Goal: Answer question/provide support: Share knowledge or assist other users

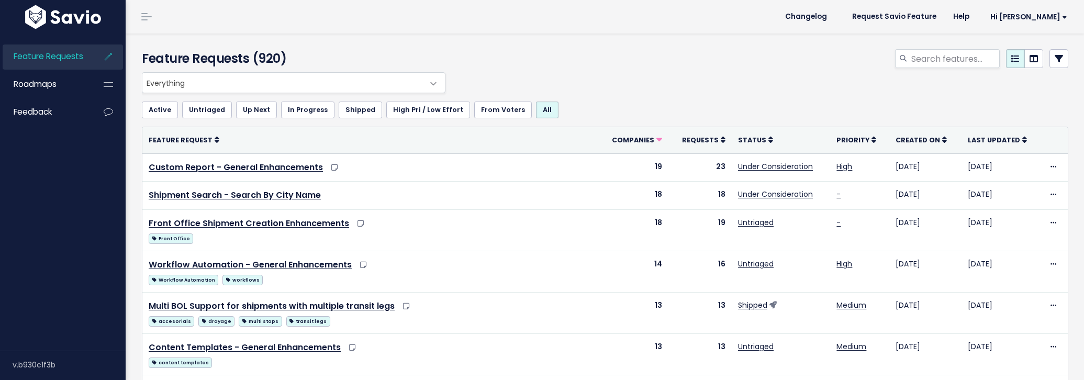
select select
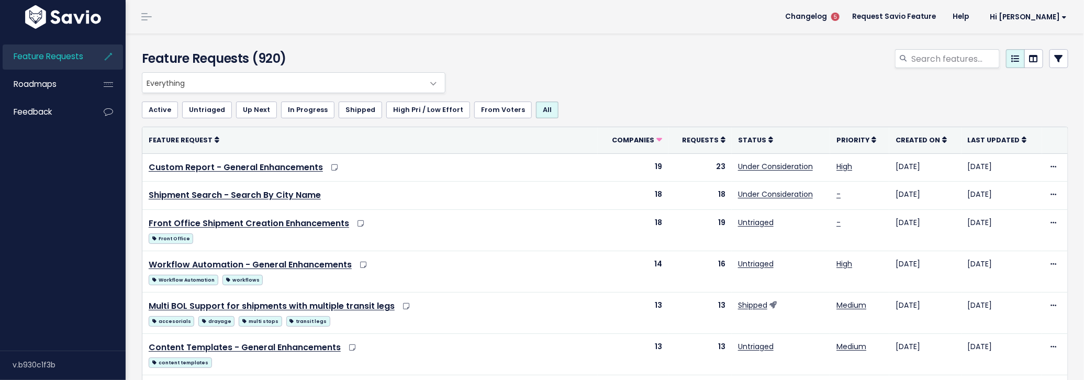
click at [1056, 59] on icon at bounding box center [1059, 58] width 8 height 8
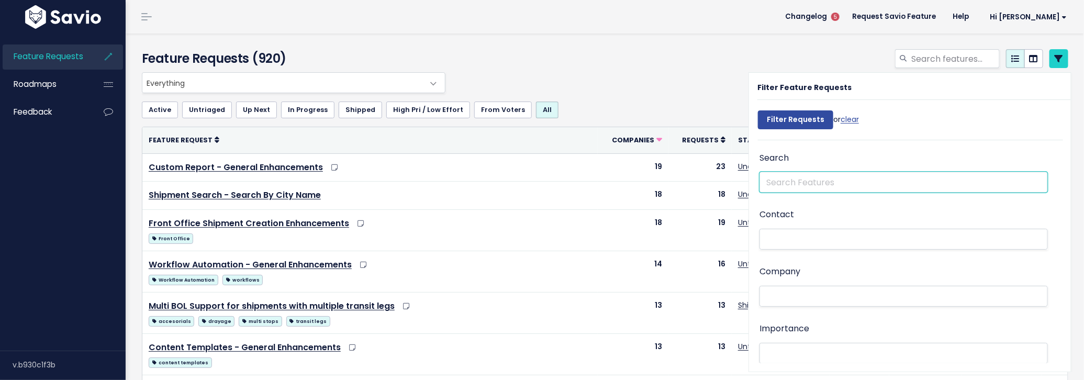
click at [828, 176] on input "text" at bounding box center [904, 182] width 288 height 21
type input "detaillink"
click at [758, 110] on input "Filter Requests" at bounding box center [795, 119] width 75 height 19
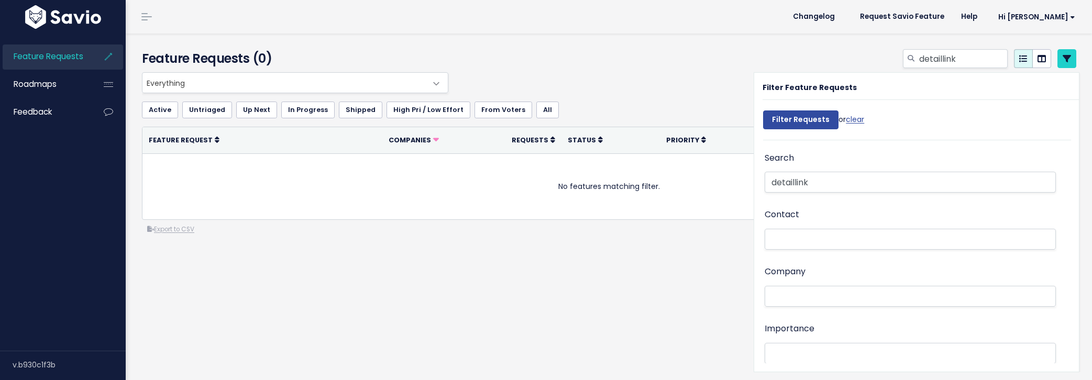
select select
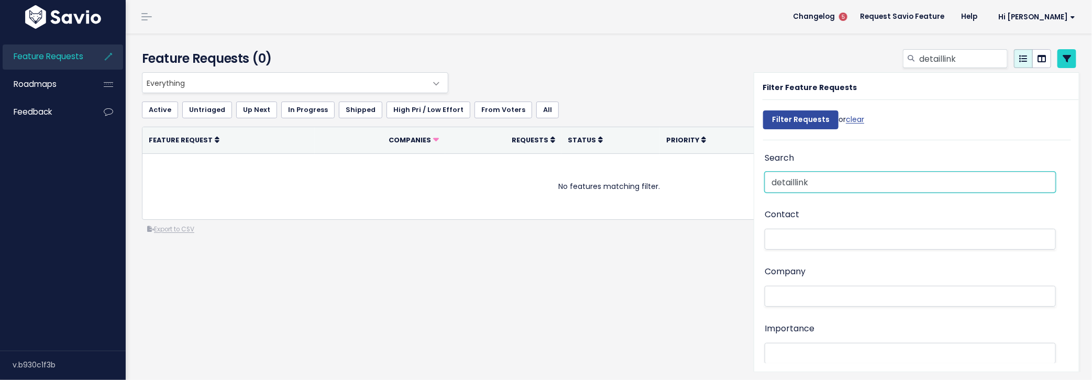
click at [789, 182] on input "detaillink" at bounding box center [909, 182] width 291 height 21
type input "detailslink"
click at [763, 110] on input "Filter Requests" at bounding box center [800, 119] width 75 height 19
select select
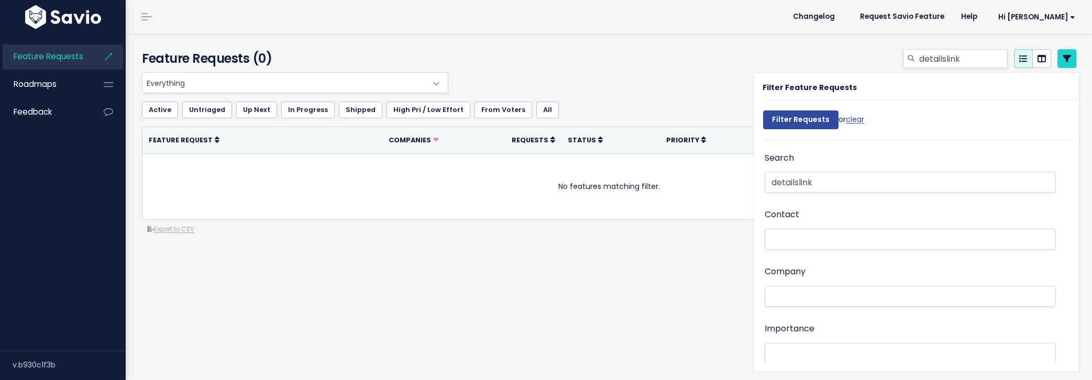
select select
click at [820, 184] on input "detailslink" at bounding box center [909, 182] width 291 height 21
click at [763, 110] on input "Filter Requests" at bounding box center [800, 119] width 75 height 19
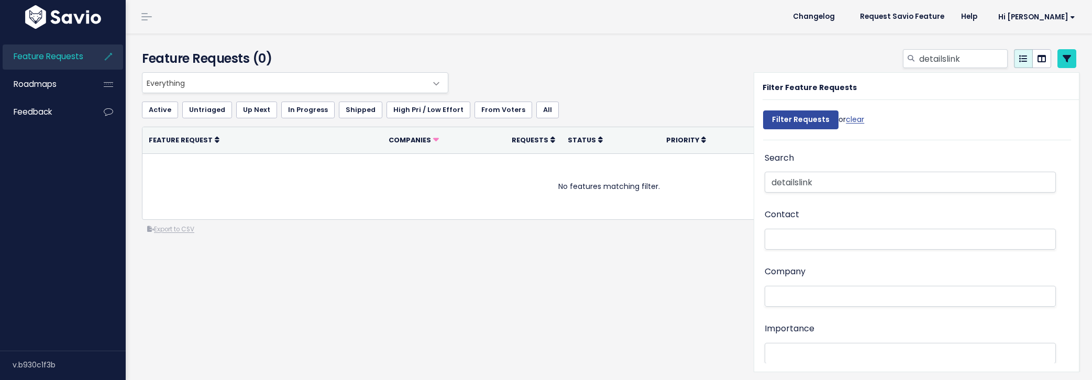
select select
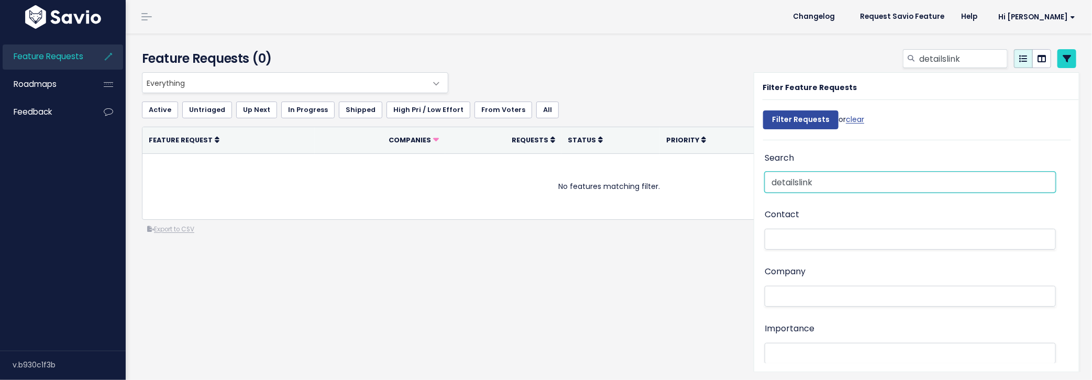
click at [820, 184] on input "detailslink" at bounding box center [909, 182] width 291 height 21
type input "trucker tools"
click at [763, 110] on input "Filter Requests" at bounding box center [800, 119] width 75 height 19
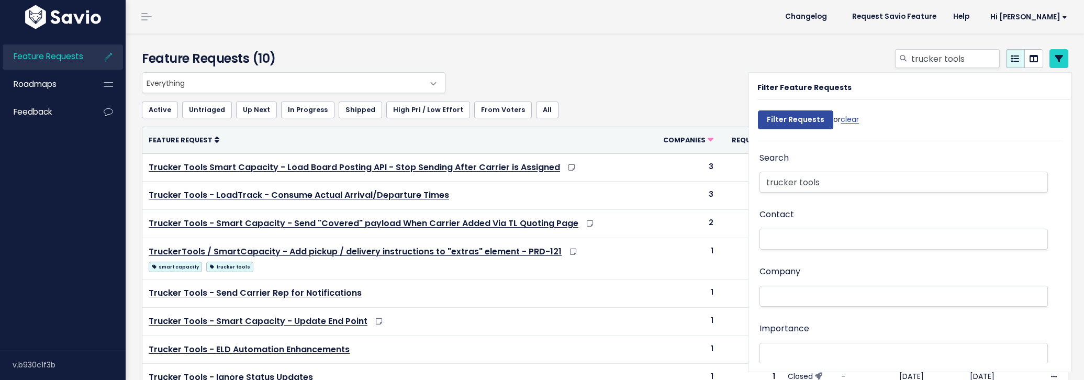
select select
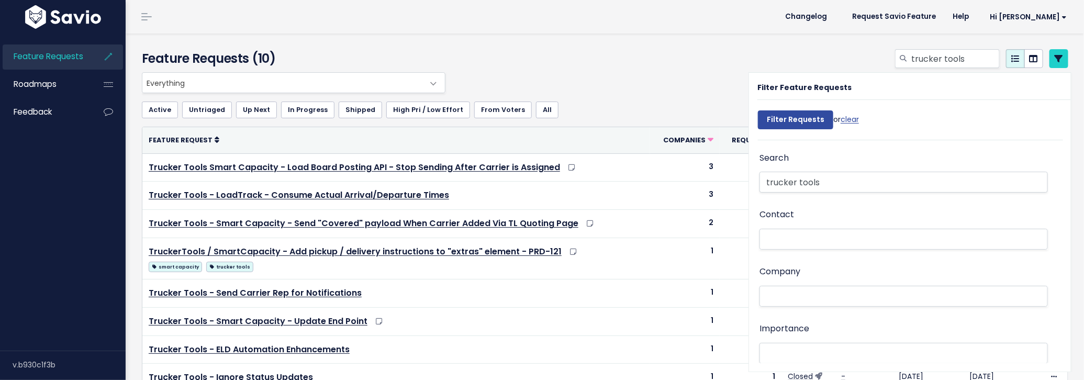
click at [635, 72] on div "trucker tools" at bounding box center [762, 60] width 629 height 23
click at [1055, 58] on icon at bounding box center [1059, 58] width 8 height 8
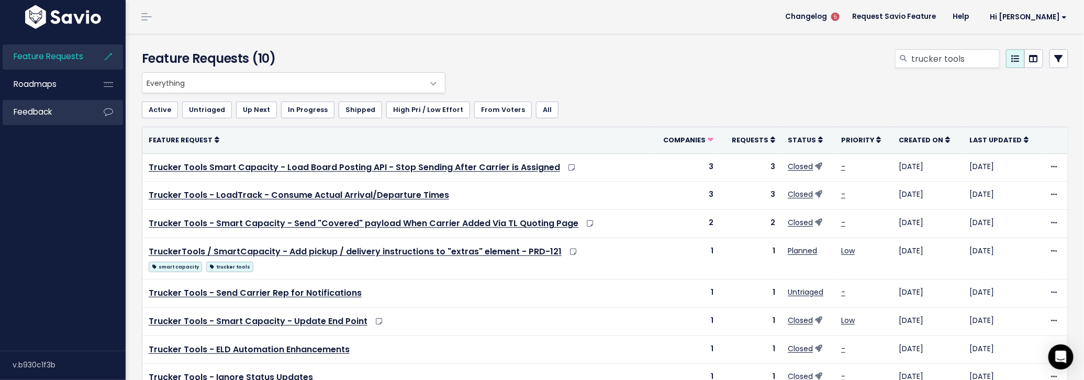
click at [66, 110] on link "Feedback" at bounding box center [45, 112] width 84 height 24
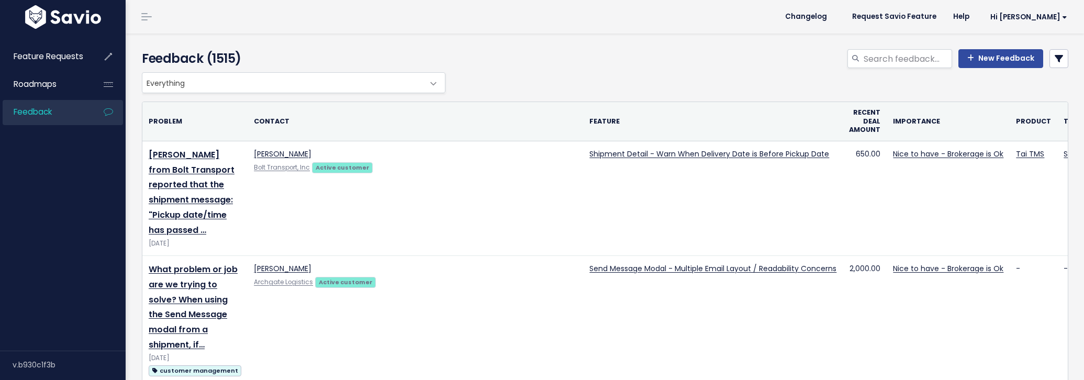
select select
click at [1055, 60] on icon at bounding box center [1059, 58] width 8 height 8
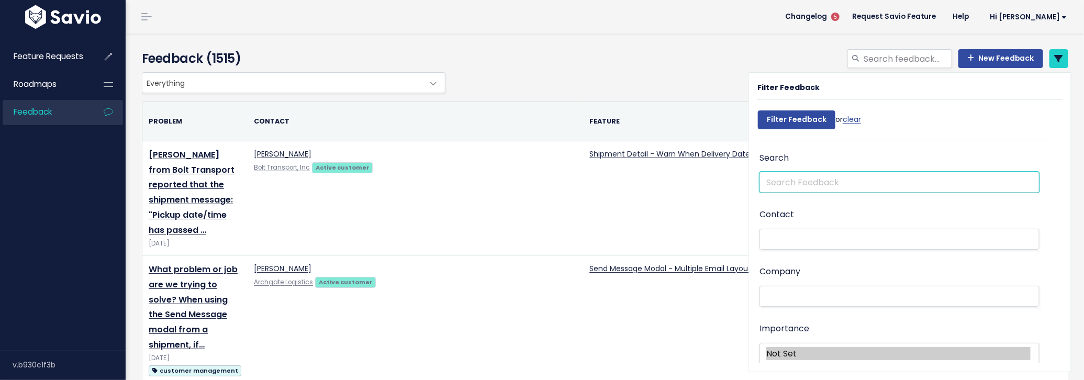
click at [810, 185] on input "text" at bounding box center [900, 182] width 280 height 21
type input "trucker tools"
click at [758, 110] on input "Filter Feedback" at bounding box center [796, 119] width 77 height 19
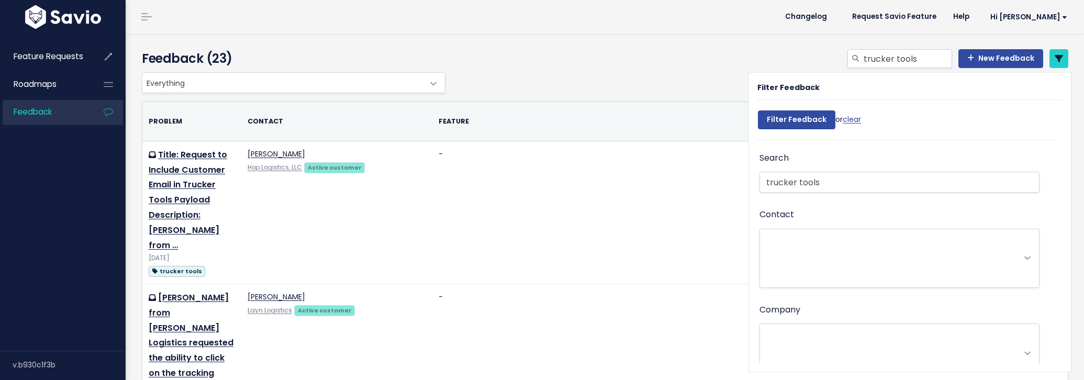
select select
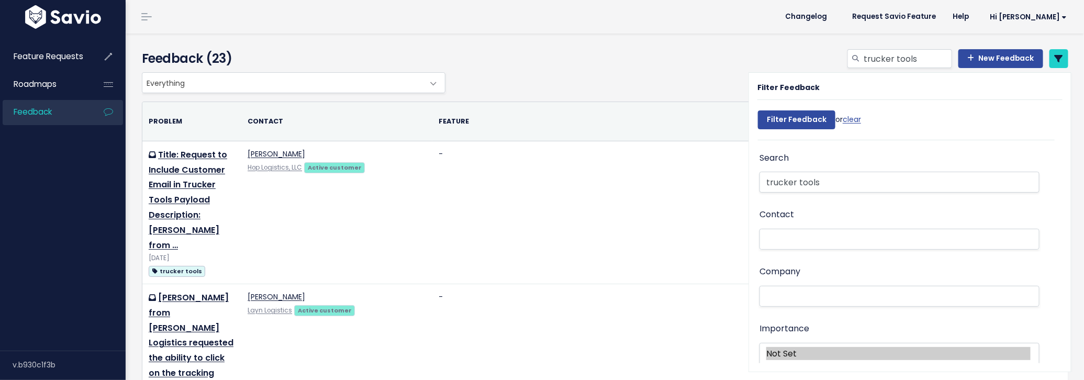
drag, startPoint x: 613, startPoint y: 81, endPoint x: 597, endPoint y: 91, distance: 18.9
click at [612, 81] on div "Everything Any Product: Any Product Area Any Product: No Product Area No Produc…" at bounding box center [602, 82] width 927 height 21
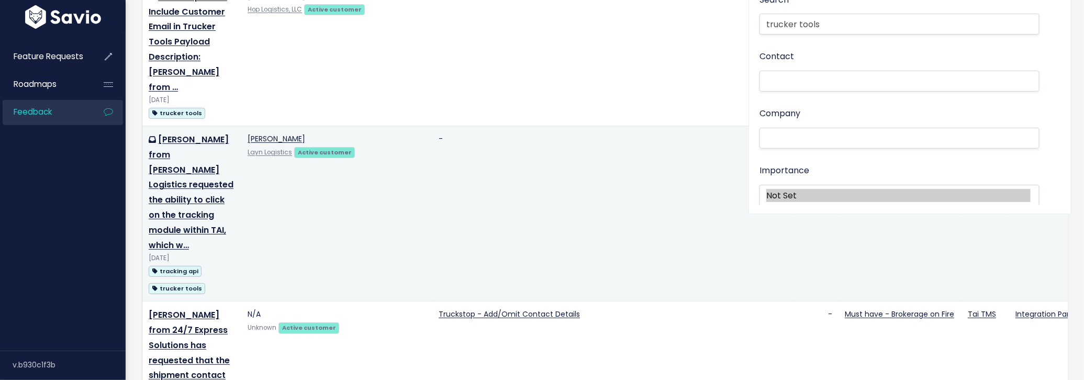
scroll to position [159, 0]
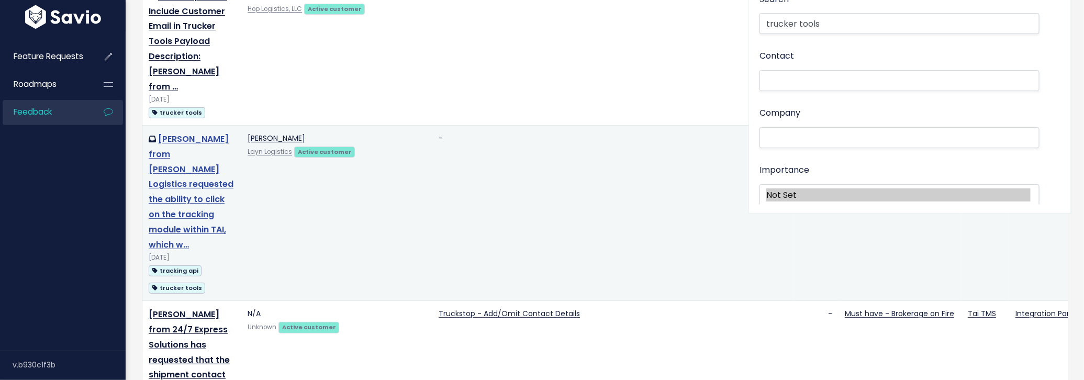
click at [206, 143] on link "Naomi from Layn Logistics requested the ability to click on the tracking module…" at bounding box center [191, 192] width 85 height 118
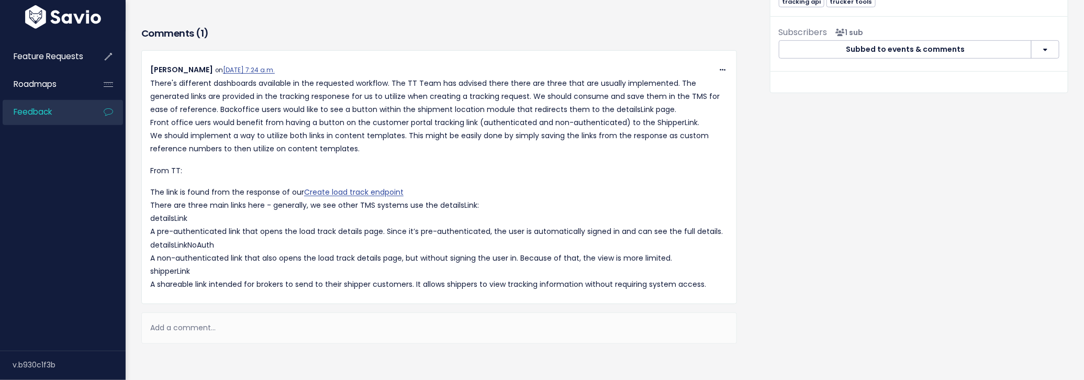
scroll to position [317, 0]
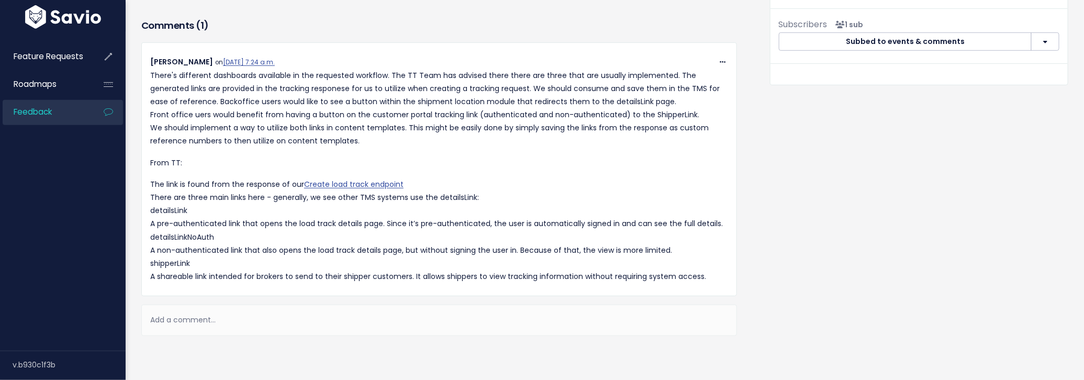
click at [489, 101] on p "There's different dashboards available in the requested workflow. The TT Team h…" at bounding box center [439, 108] width 578 height 79
click at [720, 59] on icon at bounding box center [723, 62] width 6 height 7
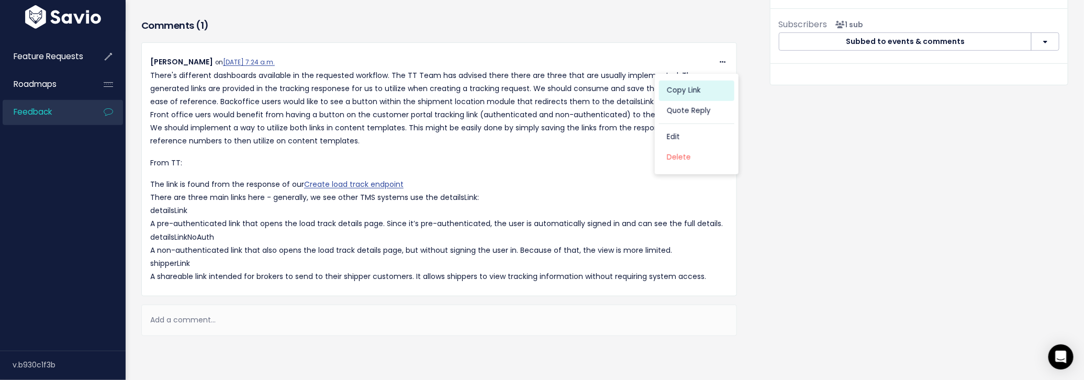
click at [690, 84] on link "Copy Link" at bounding box center [696, 91] width 75 height 20
click at [454, 127] on p "There's different dashboards available in the requested workflow. The TT Team h…" at bounding box center [439, 108] width 578 height 79
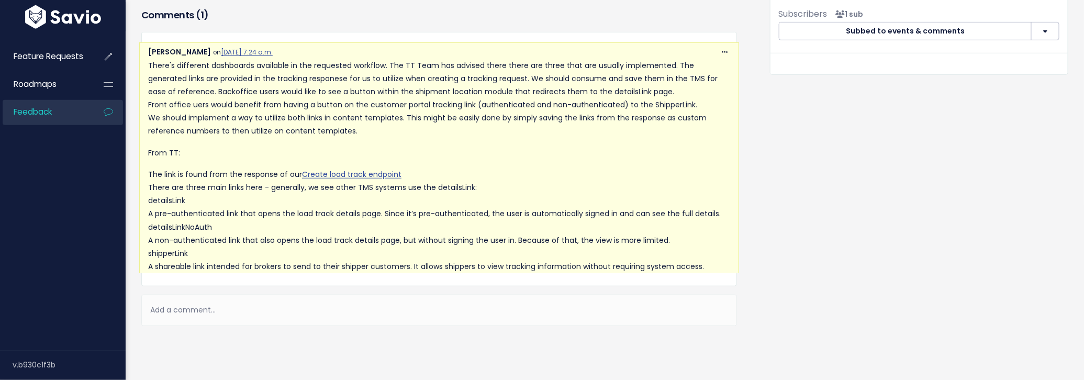
scroll to position [290, 0]
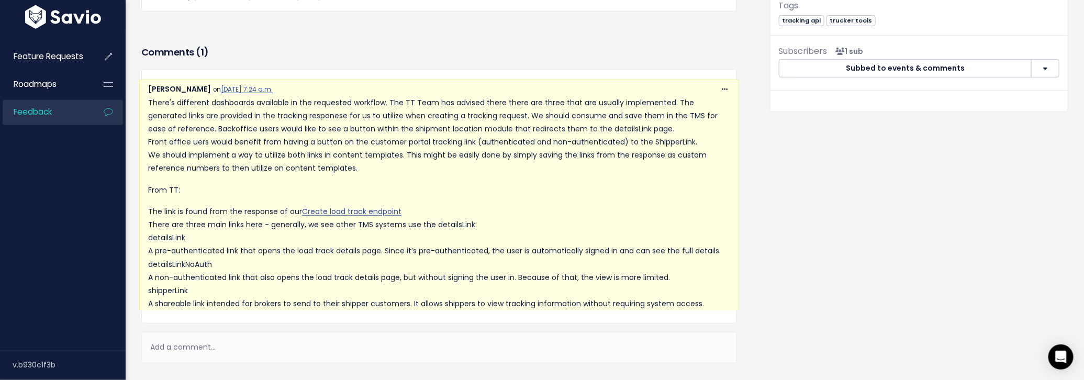
scroll to position [290, 0]
click at [586, 160] on p "There's different dashboards available in the requested workflow. The TT Team h…" at bounding box center [439, 136] width 582 height 79
click at [720, 90] on span at bounding box center [725, 89] width 10 height 13
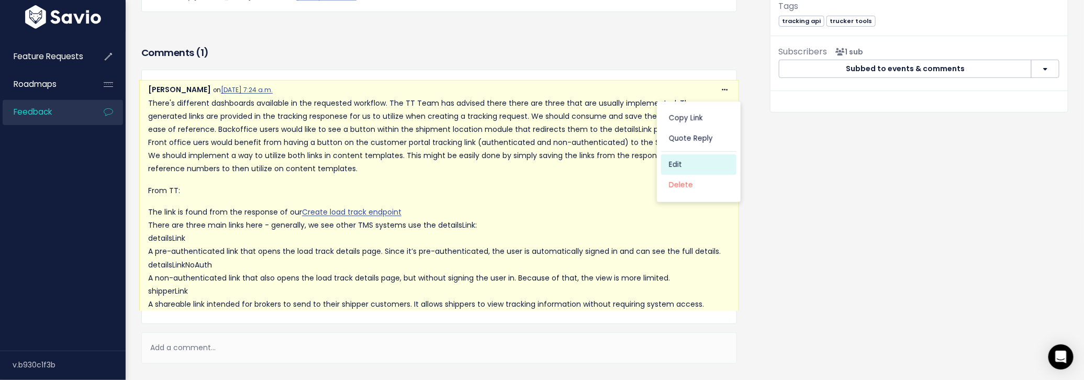
click at [687, 163] on link "Edit" at bounding box center [698, 165] width 75 height 20
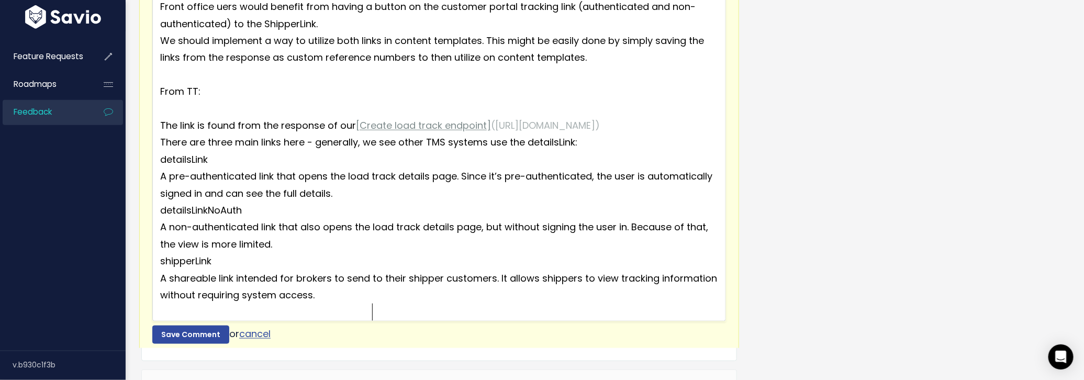
scroll to position [615, 0]
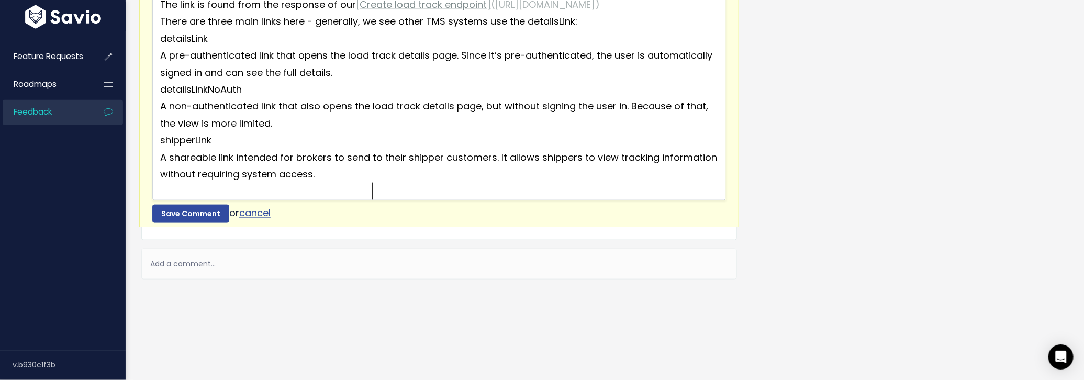
click at [417, 182] on pre "A shareable link intended for brokers to send to their shipper customers. It al…" at bounding box center [443, 166] width 570 height 34
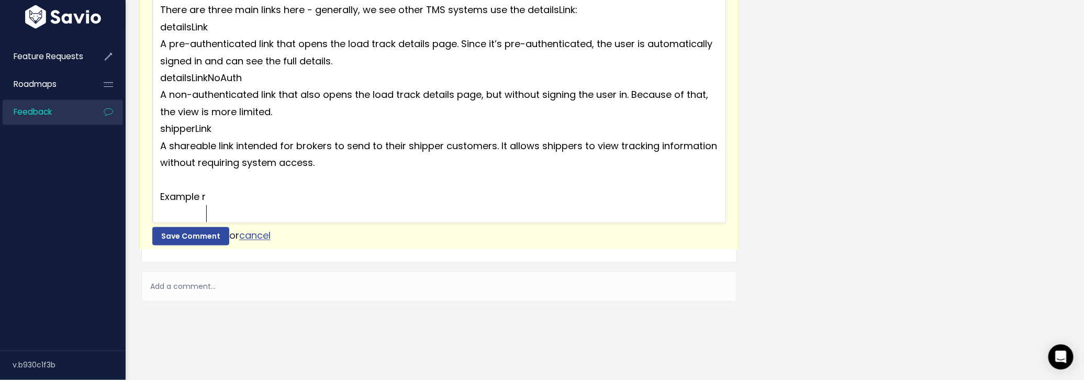
type textarea "Example ree"
type textarea "sponse:"
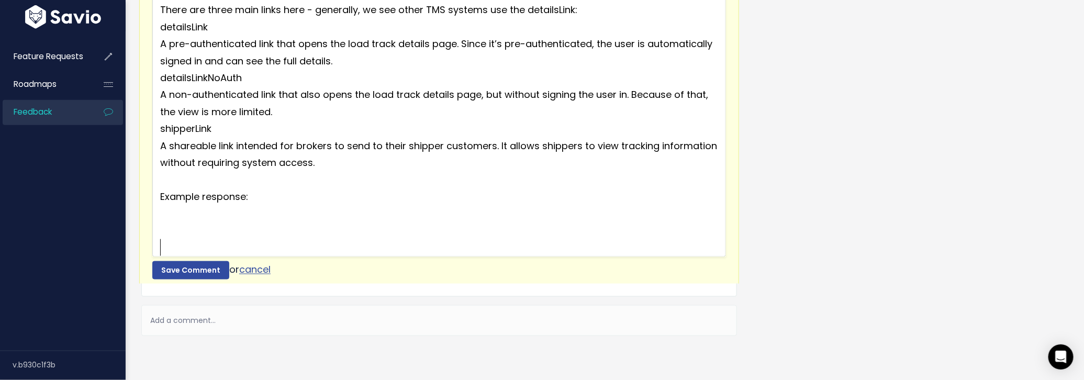
scroll to position [0, 0]
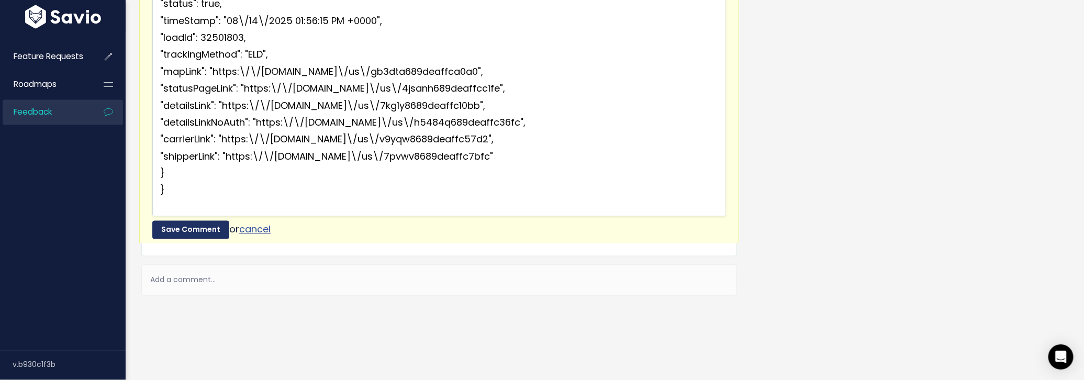
click at [186, 235] on button "Save Comment" at bounding box center [190, 230] width 77 height 19
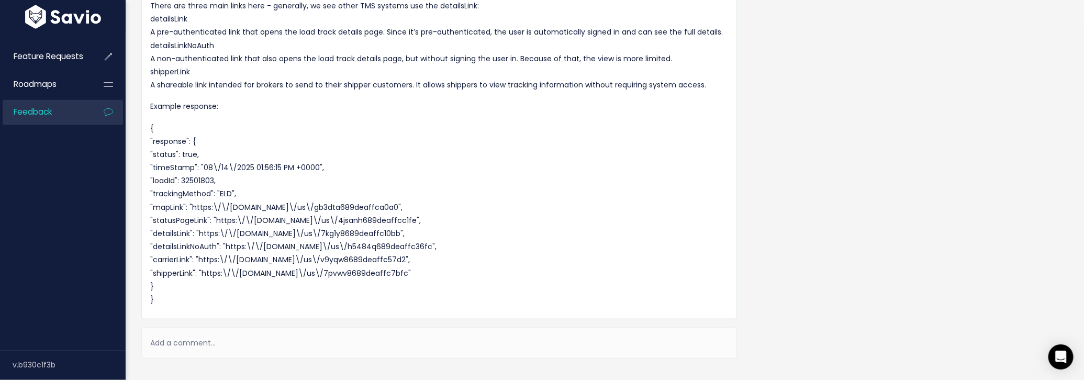
scroll to position [514, 0]
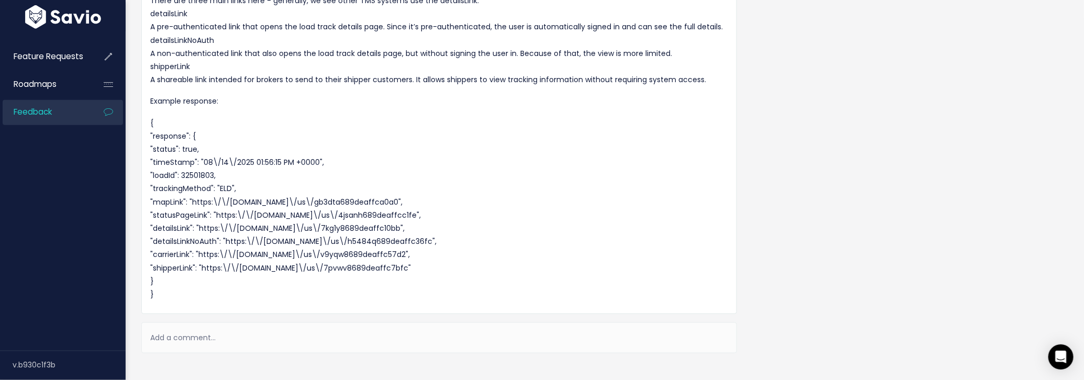
click at [368, 379] on div "Comments ( 1 ) Copy Link Quote Reply Edit [GEOGRAPHIC_DATA] [PERSON_NAME] on [D…" at bounding box center [440, 101] width 612 height 565
